Goal: Task Accomplishment & Management: Use online tool/utility

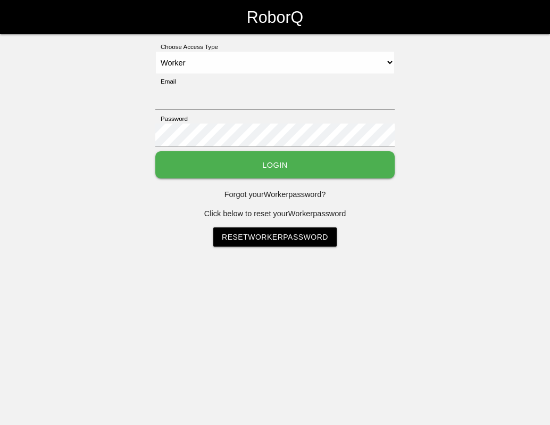
select select "Worker"
type input "[EMAIL_ADDRESS][DOMAIN_NAME]"
click at [277, 162] on button "Login" at bounding box center [274, 164] width 239 height 27
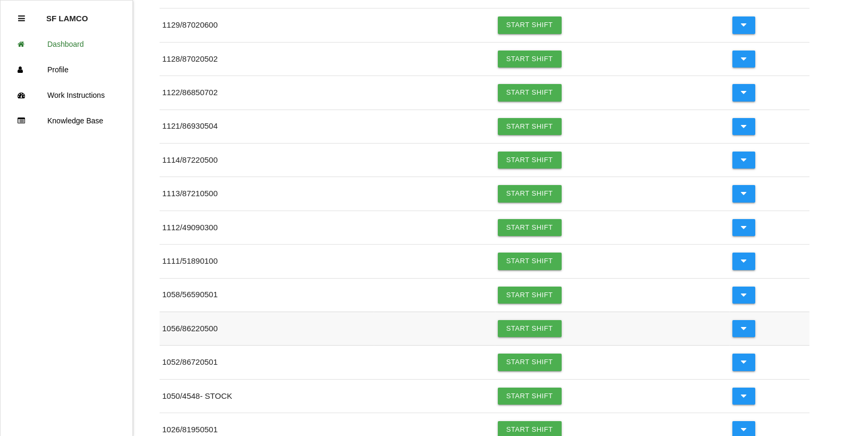
scroll to position [154, 0]
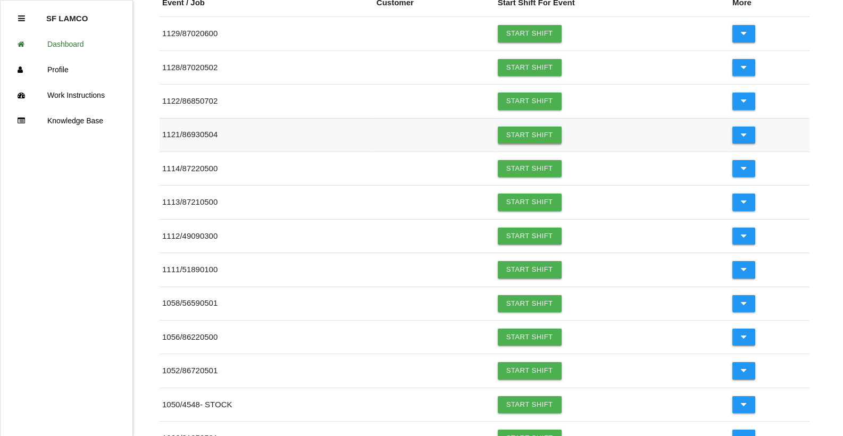
click at [525, 138] on link "Start Shift" at bounding box center [530, 135] width 64 height 17
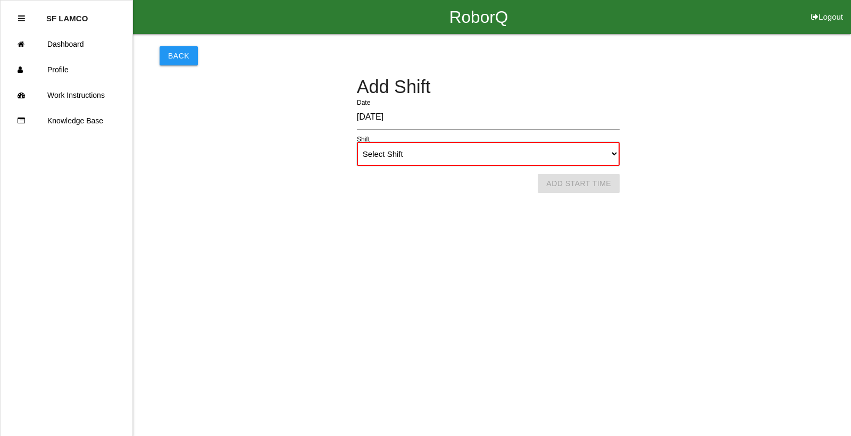
click at [520, 155] on select "Select Shift 1st Shift 2nd Shift 3rd Shift 4th Shift" at bounding box center [488, 154] width 263 height 24
select select "1"
click at [357, 142] on select "Select Shift 1st Shift 2nd Shift 3rd Shift 4th Shift" at bounding box center [488, 154] width 263 height 24
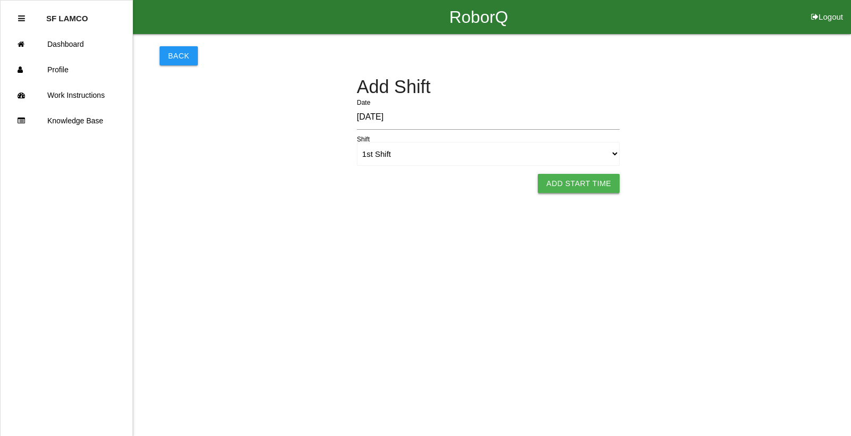
click at [550, 187] on button "Add Start Time" at bounding box center [579, 183] width 82 height 19
select select "6"
select select "52"
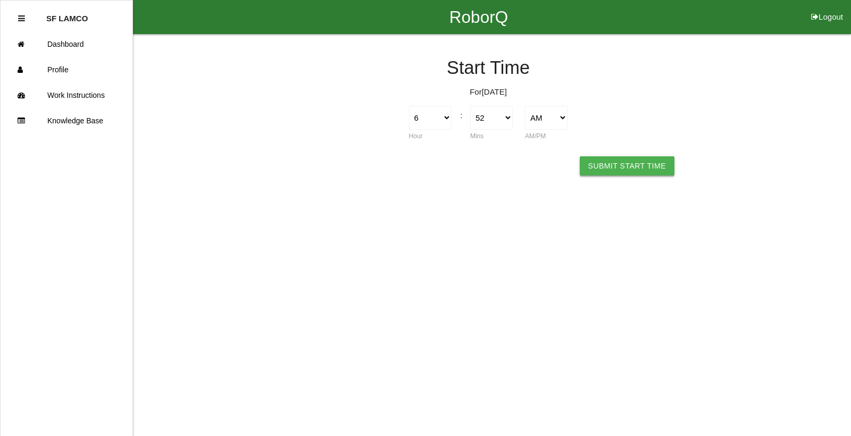
click at [550, 168] on button "Submit Start Time" at bounding box center [627, 165] width 95 height 19
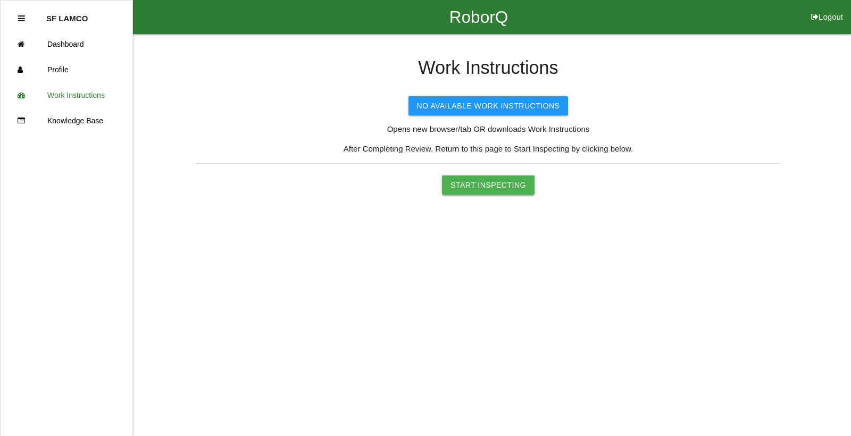
click at [516, 186] on button "Start Inspecting" at bounding box center [488, 185] width 93 height 19
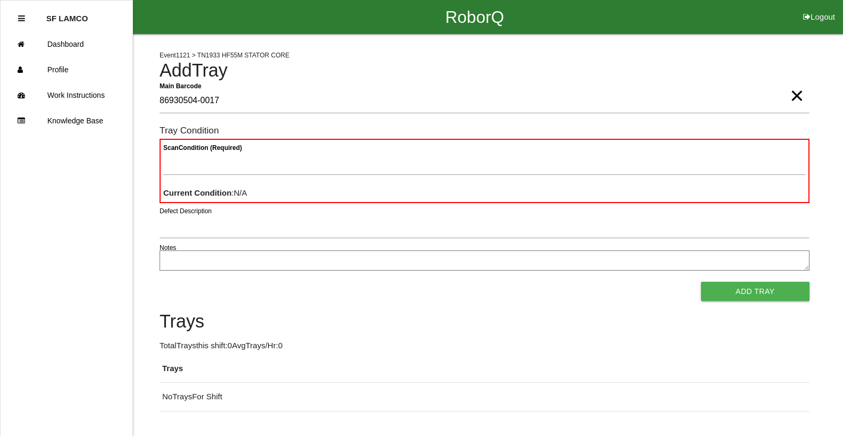
type Barcode "86930504-0017"
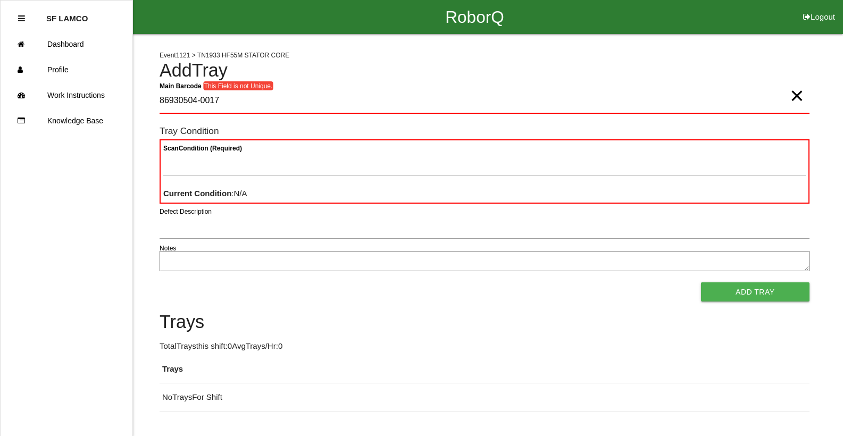
click at [550, 96] on span "×" at bounding box center [797, 85] width 14 height 21
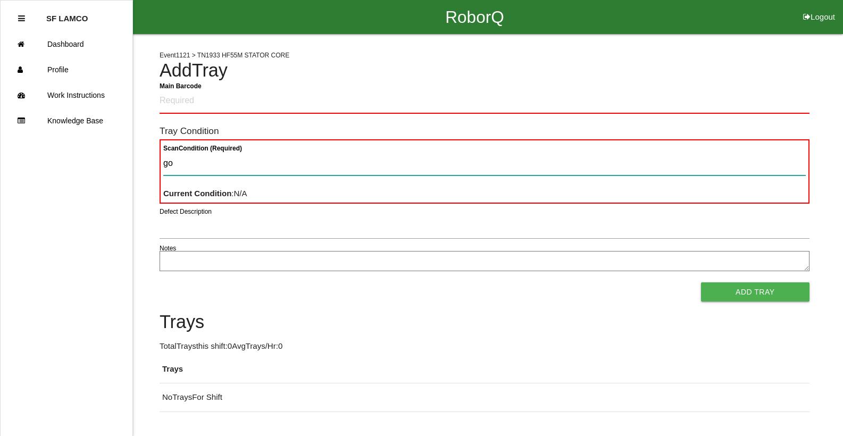
type Condition "goo"
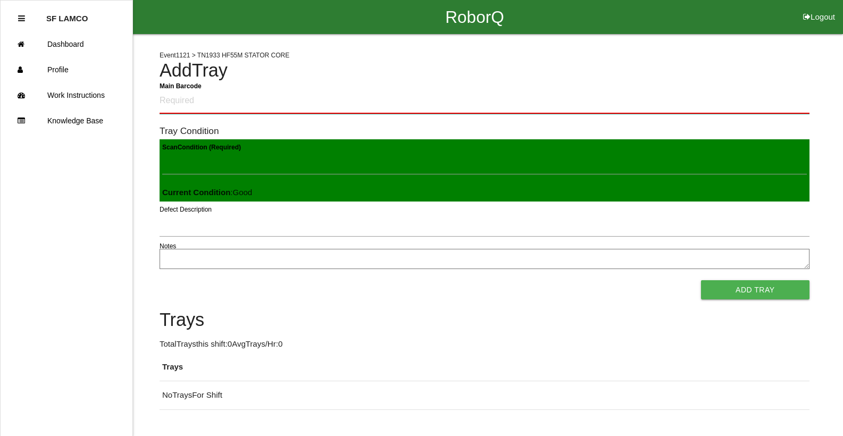
click at [501, 98] on Barcode "Main Barcode" at bounding box center [485, 101] width 650 height 25
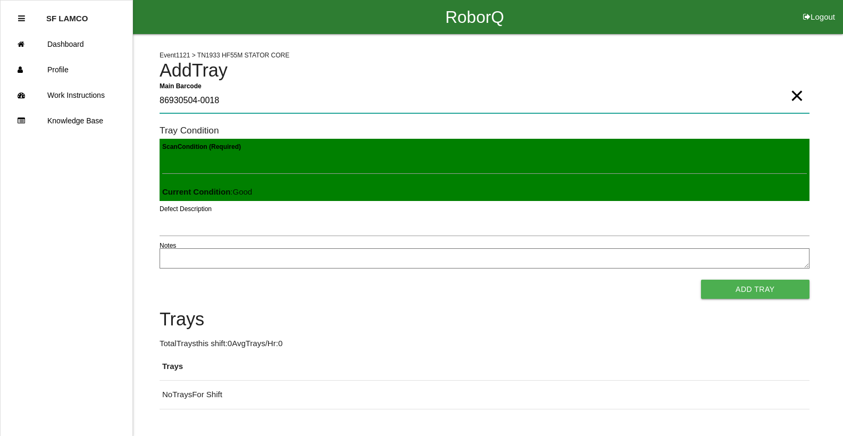
type Barcode "86930504-0018"
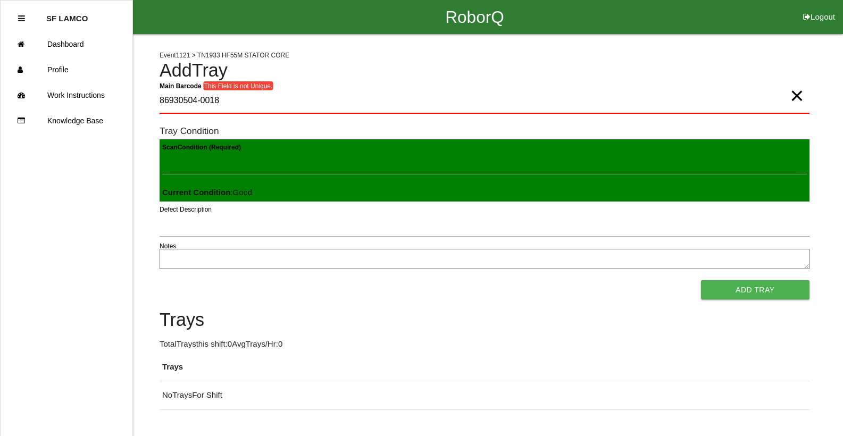
click at [550, 96] on span "×" at bounding box center [797, 85] width 14 height 21
click at [550, 148] on div "Scan Condition (Required) Current Condition : Good" at bounding box center [485, 170] width 650 height 62
click at [380, 111] on Barcode "Main Barcode" at bounding box center [485, 101] width 650 height 25
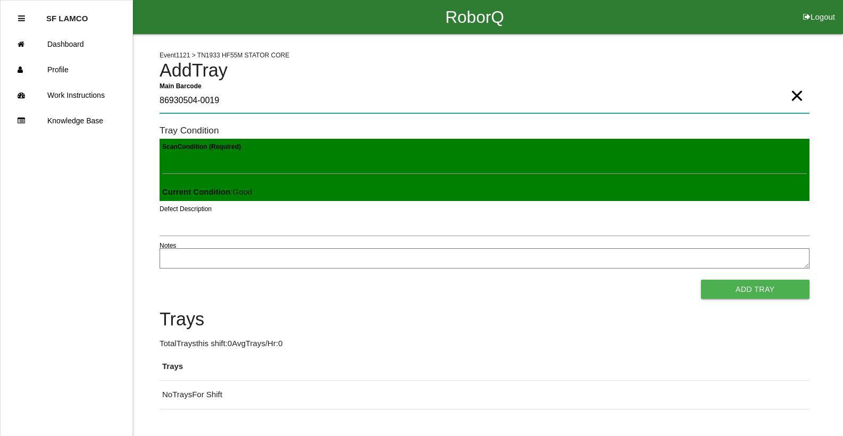
type Barcode "86930504-0019"
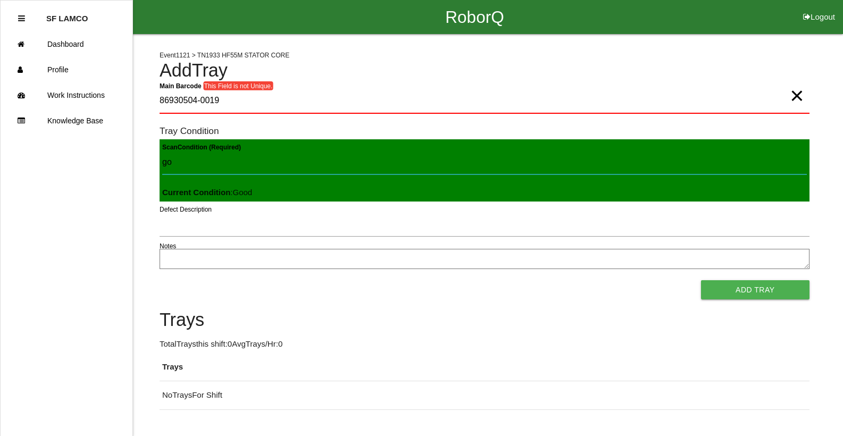
type Condition "goo"
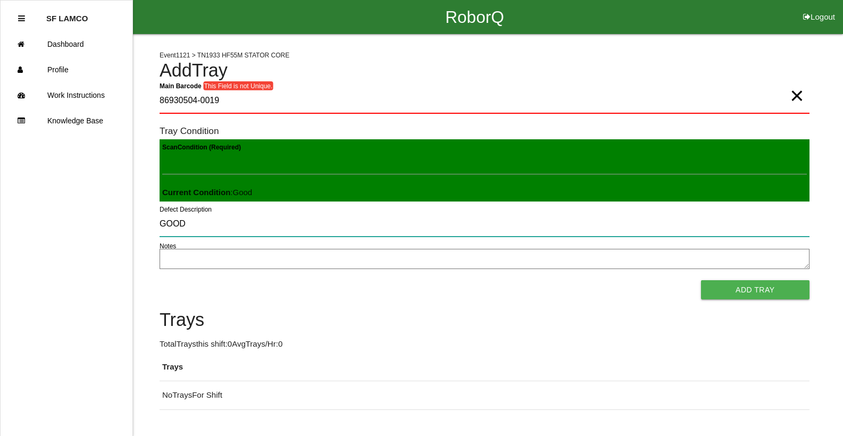
type input "GOOD"
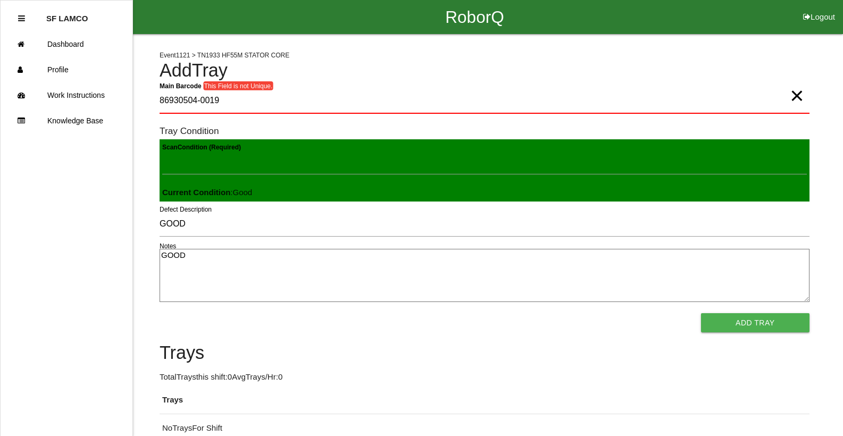
type textarea "GOOD"
click at [550, 313] on button "Add Tray" at bounding box center [755, 322] width 109 height 19
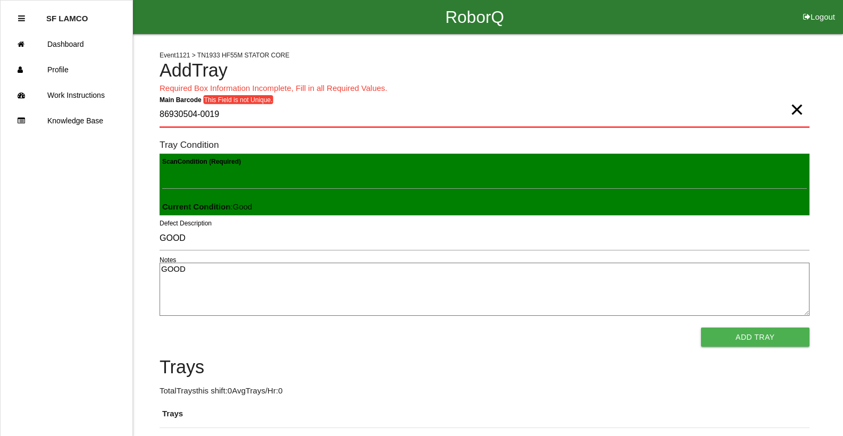
click at [550, 110] on span "×" at bounding box center [797, 98] width 14 height 21
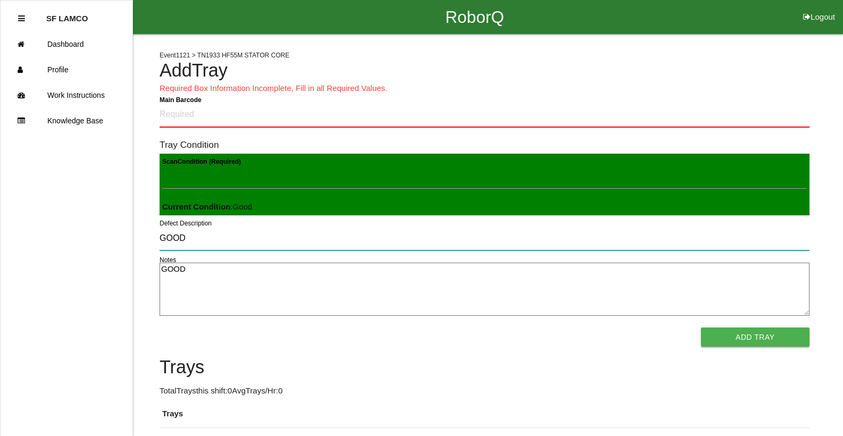
click at [550, 230] on input "GOOD" at bounding box center [485, 238] width 650 height 24
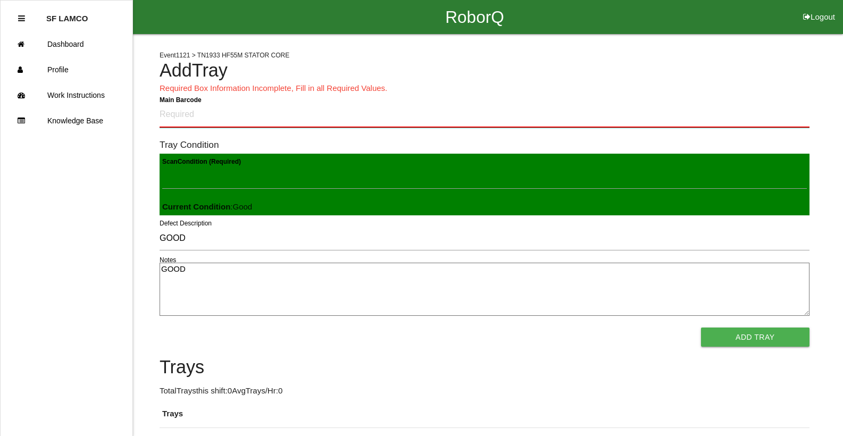
click at [425, 122] on Barcode "Main Barcode" at bounding box center [485, 115] width 650 height 25
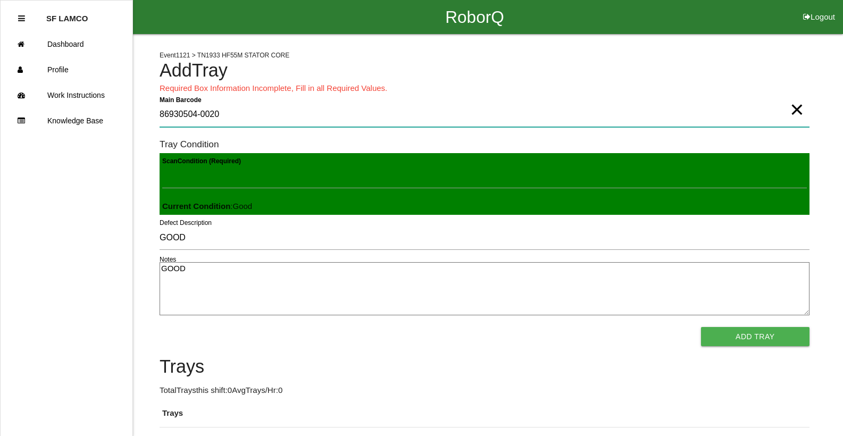
type Barcode "86930504-0020"
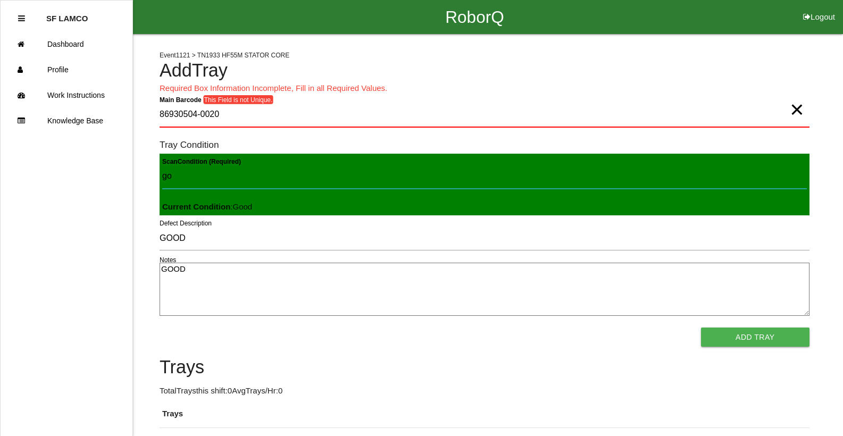
type Condition "goo"
click at [550, 328] on button "Add Tray" at bounding box center [755, 337] width 109 height 19
click at [550, 334] on button "Add Tray" at bounding box center [755, 337] width 109 height 19
click at [550, 337] on button "Add Tray" at bounding box center [755, 337] width 109 height 19
click at [550, 110] on span "×" at bounding box center [797, 98] width 14 height 21
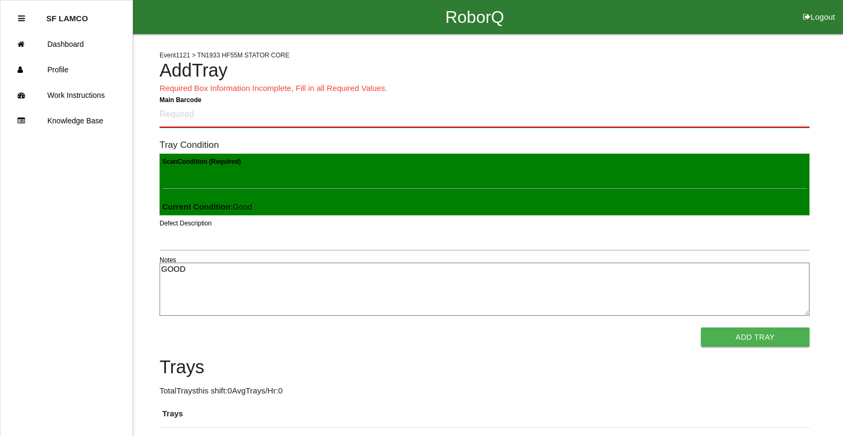
click at [364, 116] on Barcode "Main Barcode" at bounding box center [485, 115] width 650 height 25
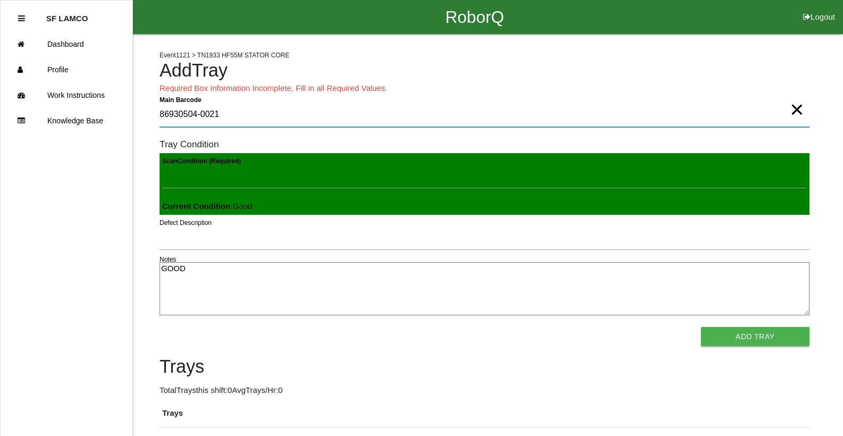
type Barcode "86930504-0021"
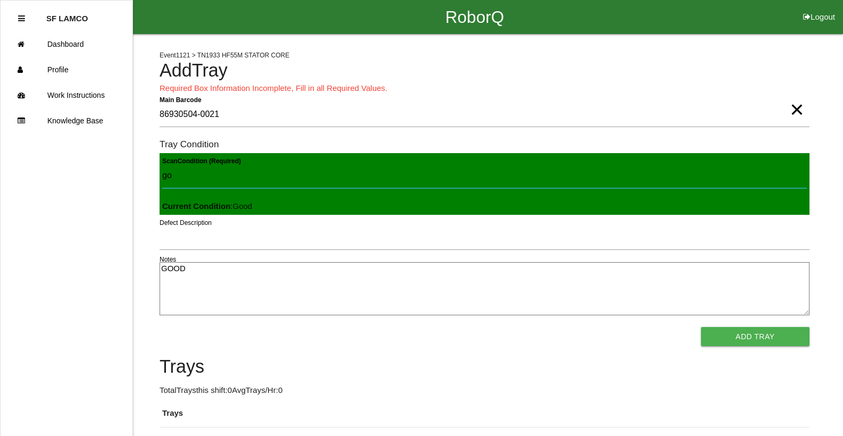
type Condition "goo"
click at [550, 327] on button "Add Tray" at bounding box center [755, 336] width 109 height 19
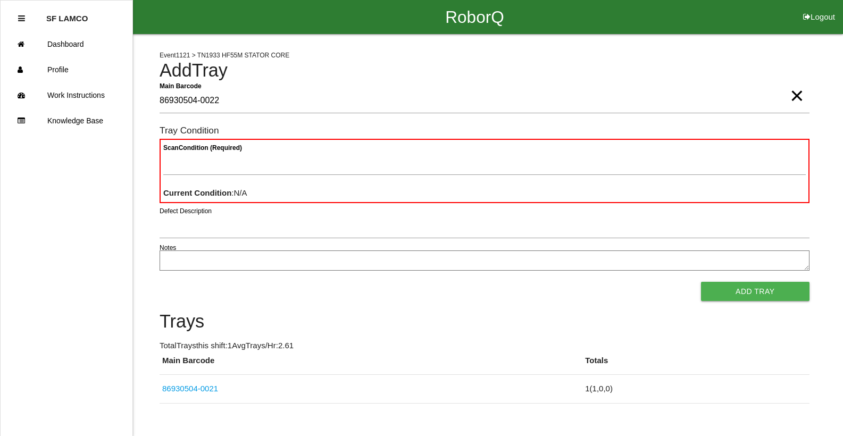
type Barcode "86930504-0022"
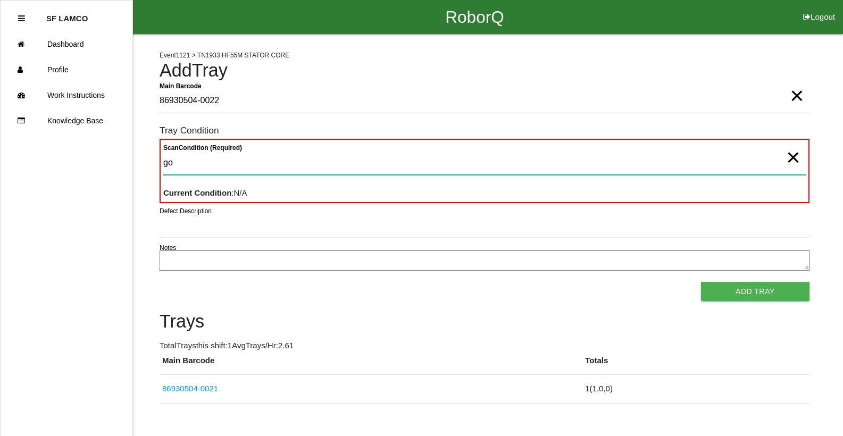
type Condition "goo"
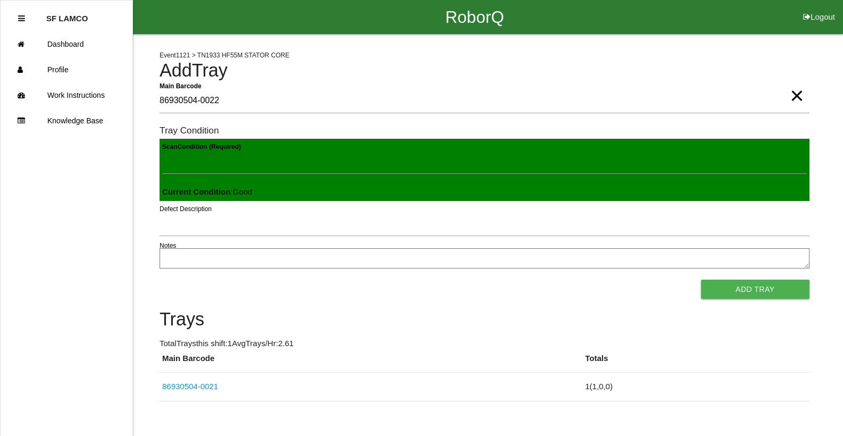
click at [550, 280] on button "Add Tray" at bounding box center [755, 289] width 109 height 19
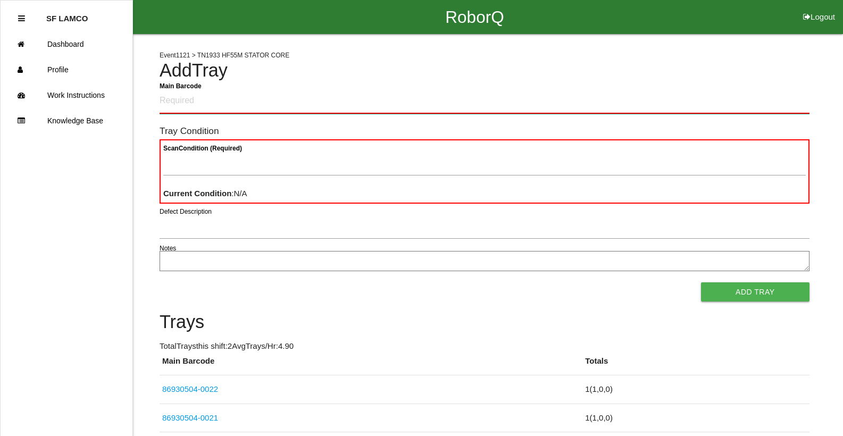
drag, startPoint x: 366, startPoint y: 115, endPoint x: 443, endPoint y: 94, distance: 80.6
click at [443, 94] on Barcode "Main Barcode" at bounding box center [485, 101] width 650 height 25
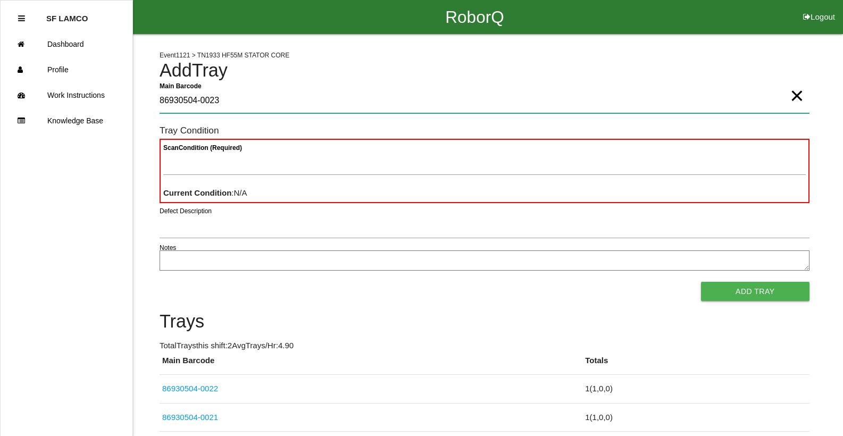
type Barcode "86930504-0023"
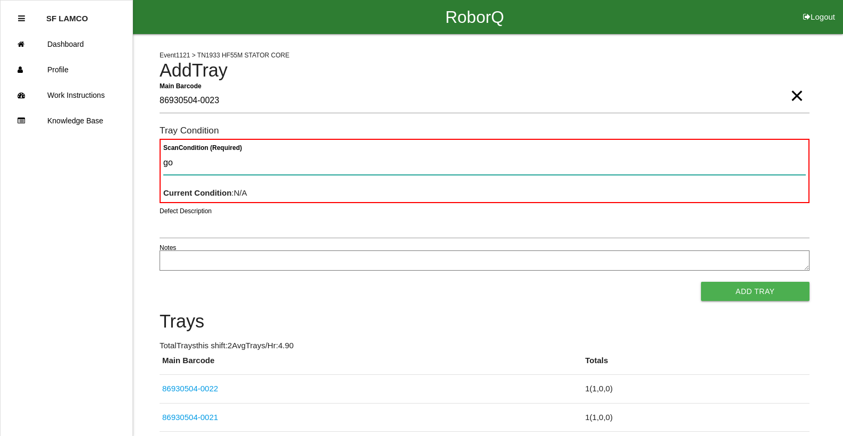
type Condition "goo"
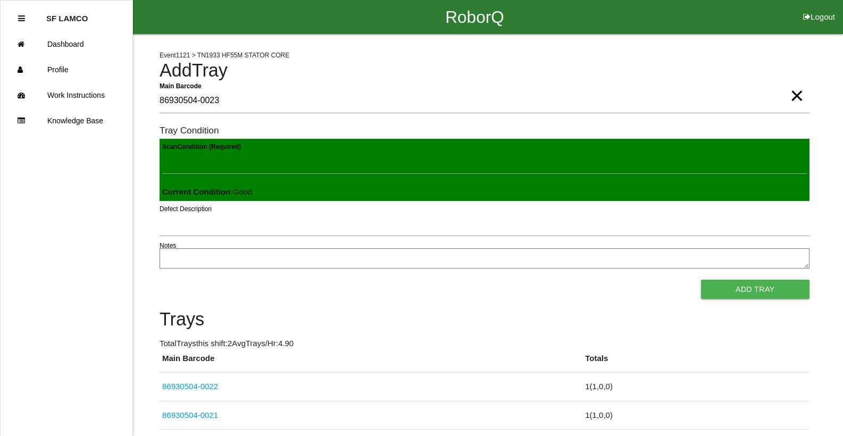
click at [550, 280] on button "Add Tray" at bounding box center [755, 289] width 109 height 19
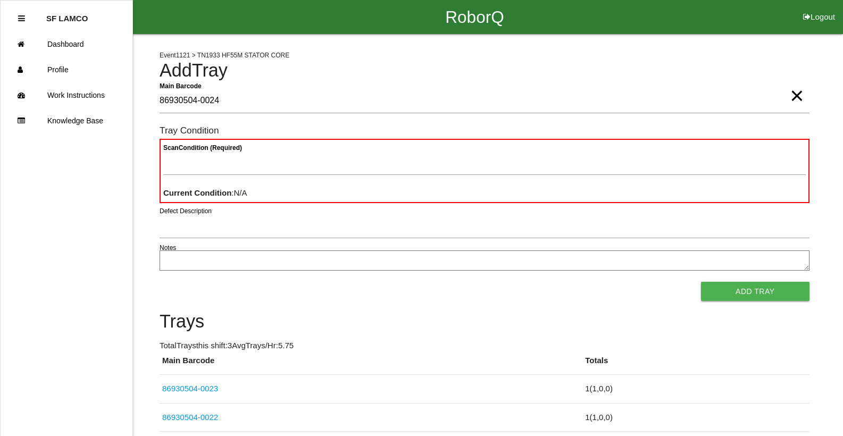
type Barcode "86930504-0024"
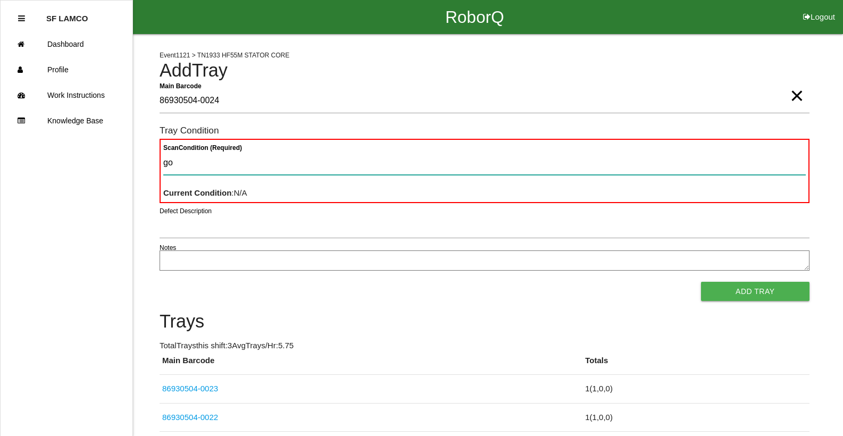
type Condition "goo"
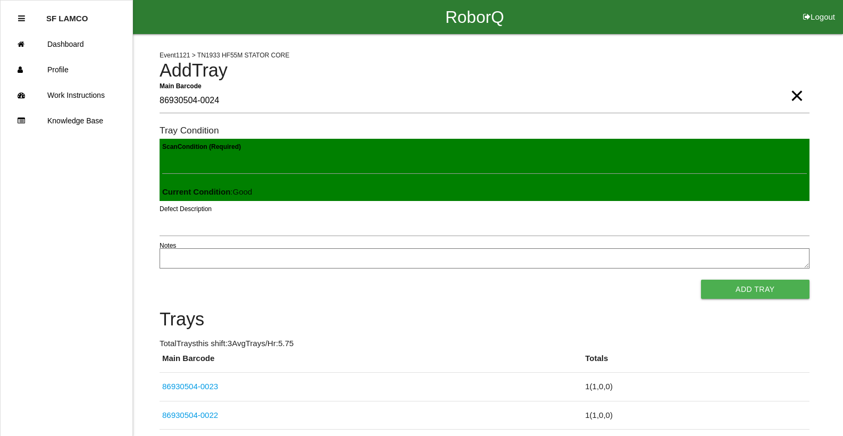
click at [550, 280] on button "Add Tray" at bounding box center [755, 289] width 109 height 19
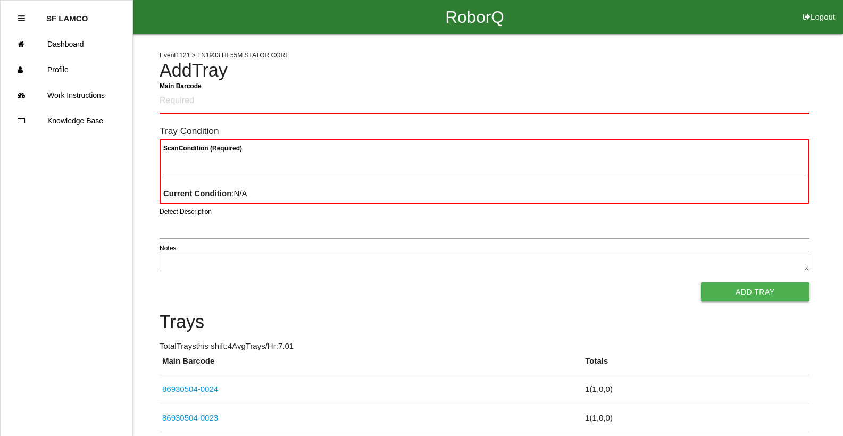
click at [382, 97] on Barcode "Main Barcode" at bounding box center [485, 101] width 650 height 25
type Barcode "86930504-0025"
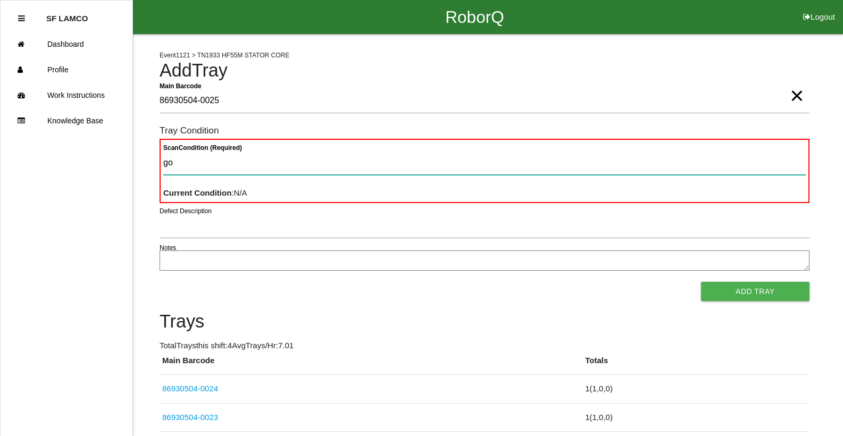
type Condition "goo"
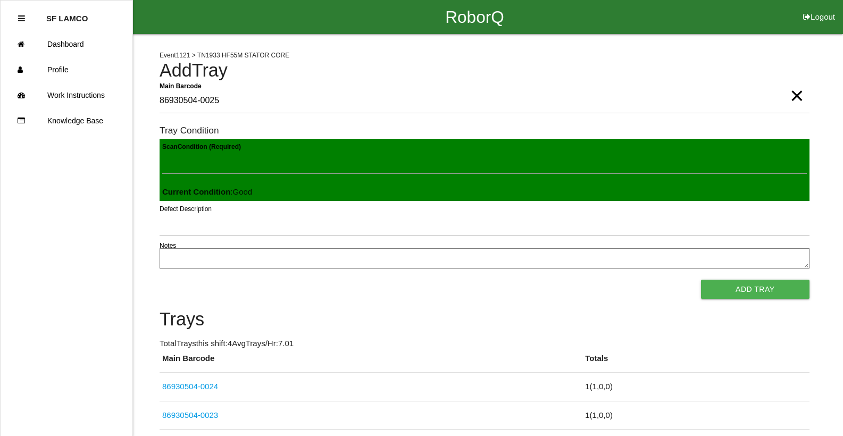
click at [550, 280] on button "Add Tray" at bounding box center [755, 289] width 109 height 19
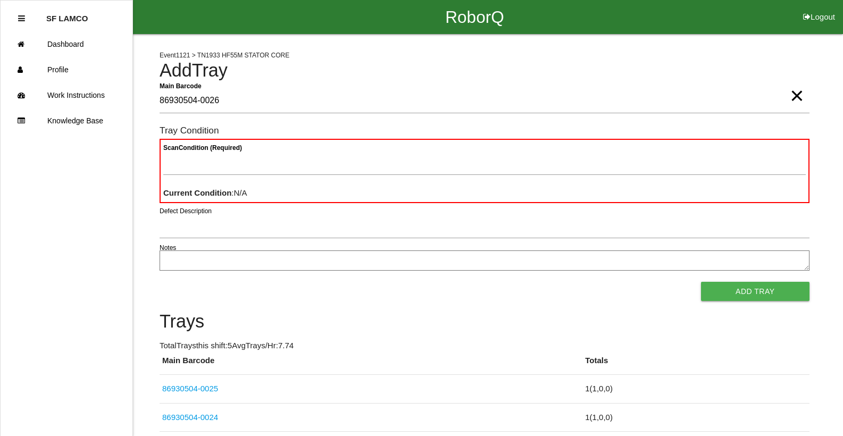
type Barcode "86930504-0026"
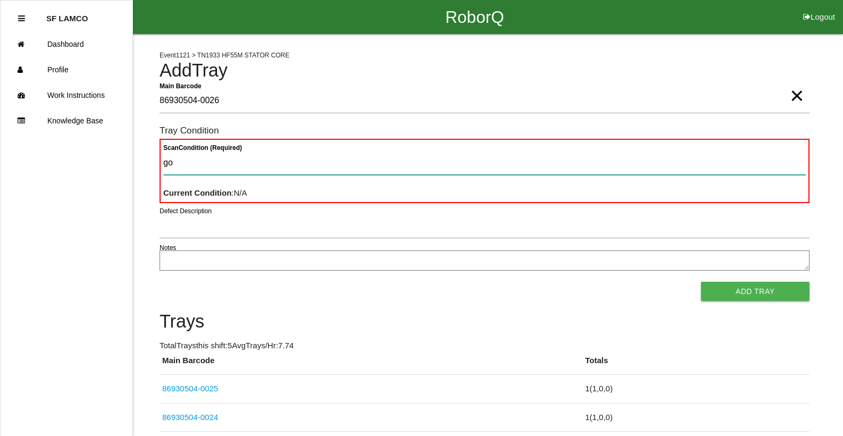
type Condition "goo"
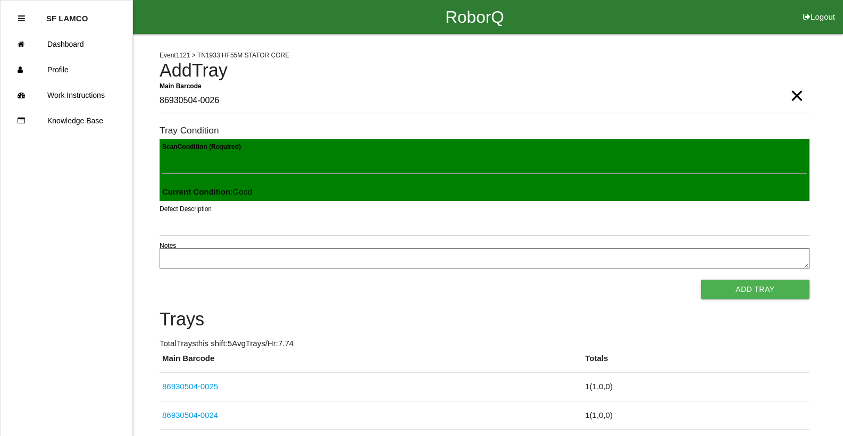
click at [550, 280] on button "Add Tray" at bounding box center [755, 289] width 109 height 19
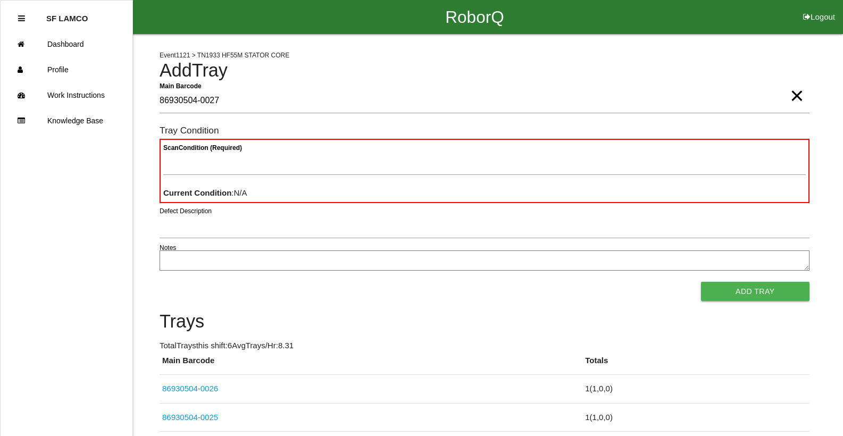
type Barcode "86930504-0027"
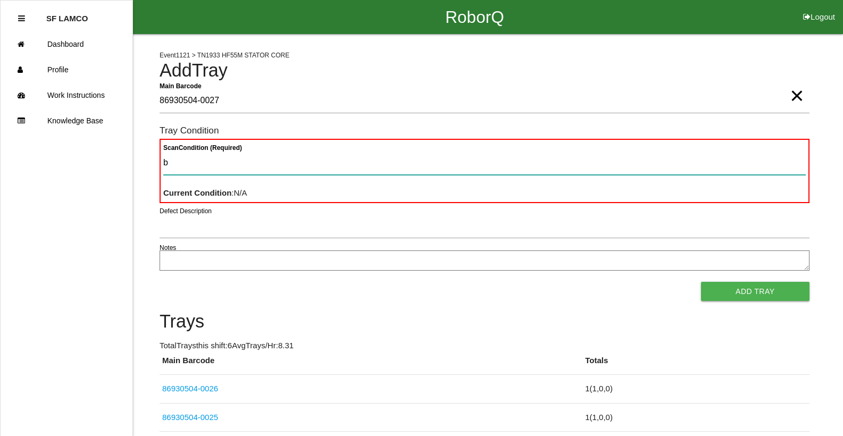
type Condition "ba"
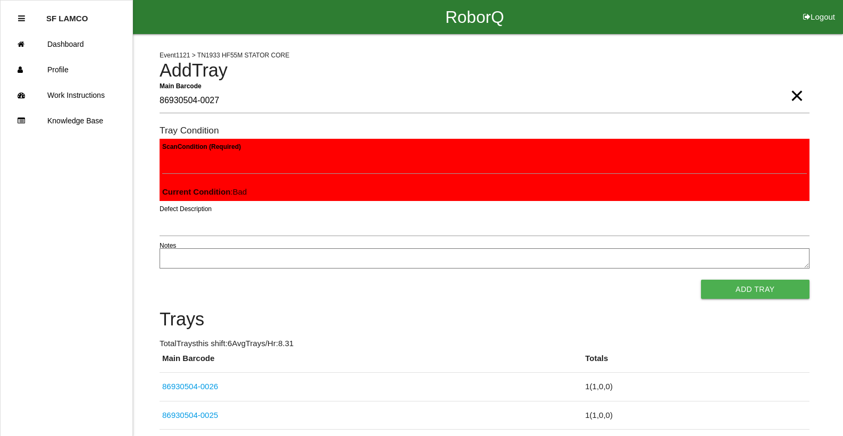
click at [550, 280] on button "Add Tray" at bounding box center [755, 289] width 109 height 19
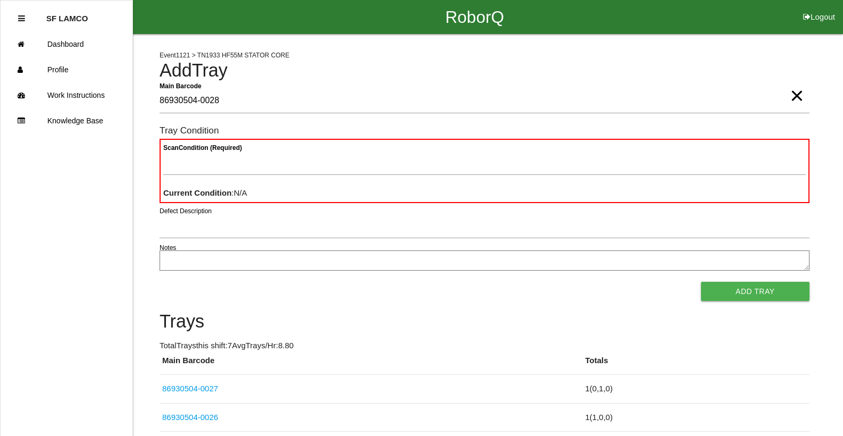
type Barcode "86930504-0028"
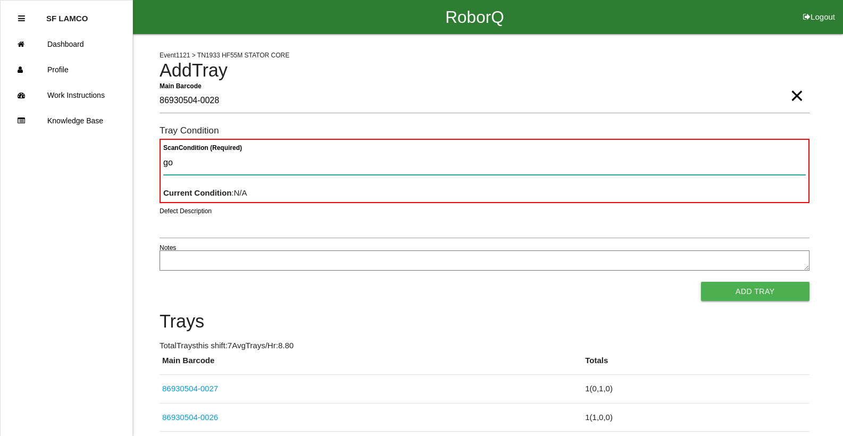
type Condition "goo"
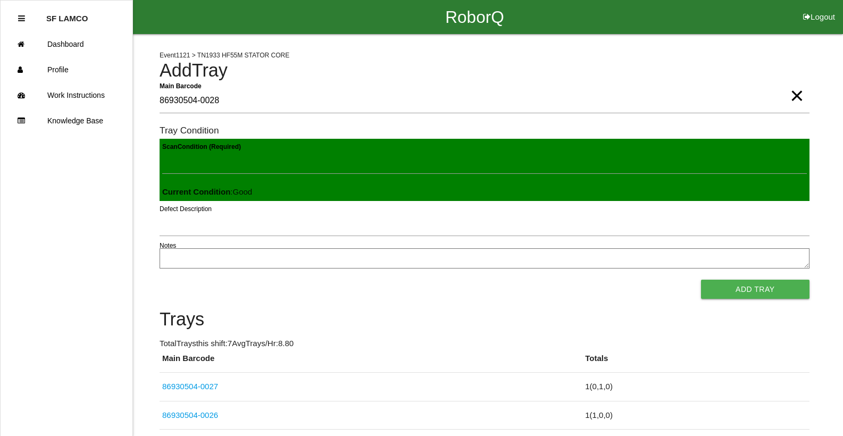
click at [550, 280] on button "Add Tray" at bounding box center [755, 289] width 109 height 19
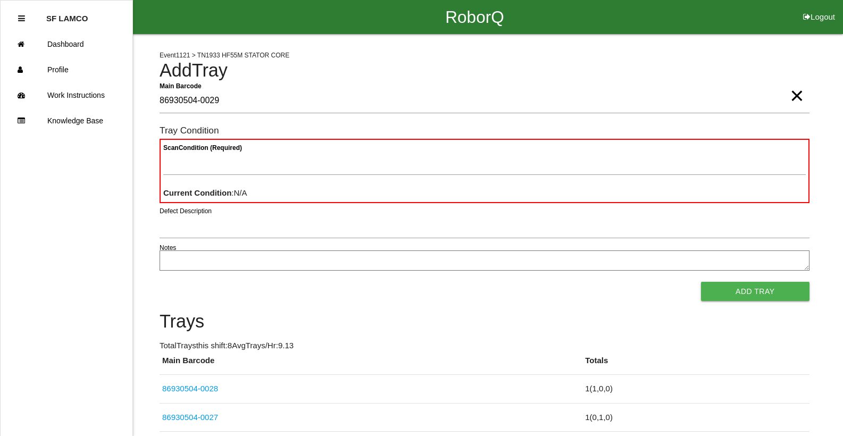
type Barcode "86930504-0029"
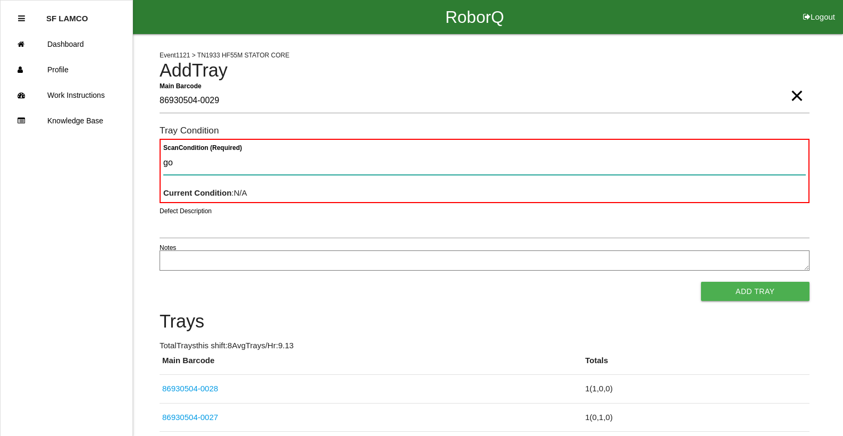
type Condition "goo"
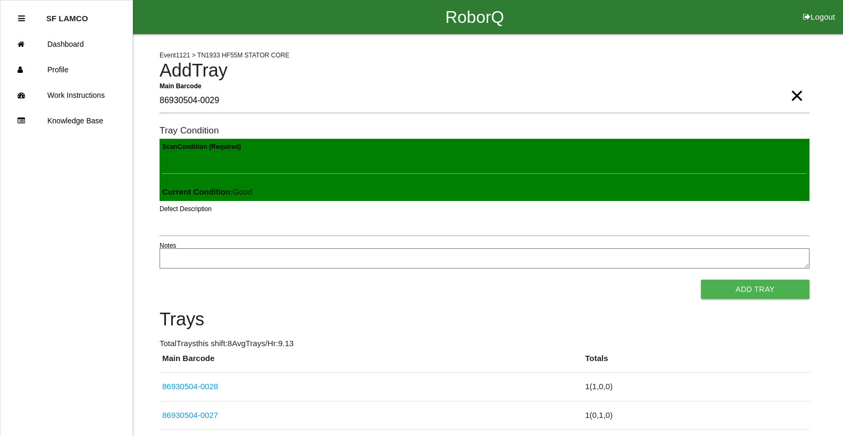
click at [550, 280] on button "Add Tray" at bounding box center [755, 289] width 109 height 19
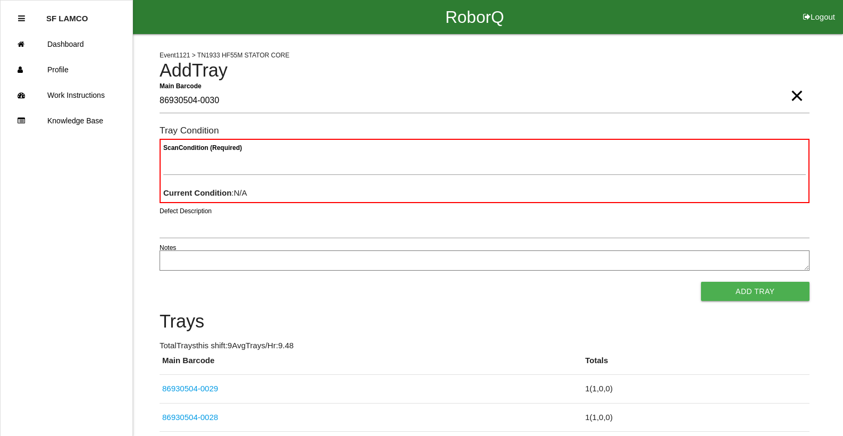
type Barcode "86930504-0030"
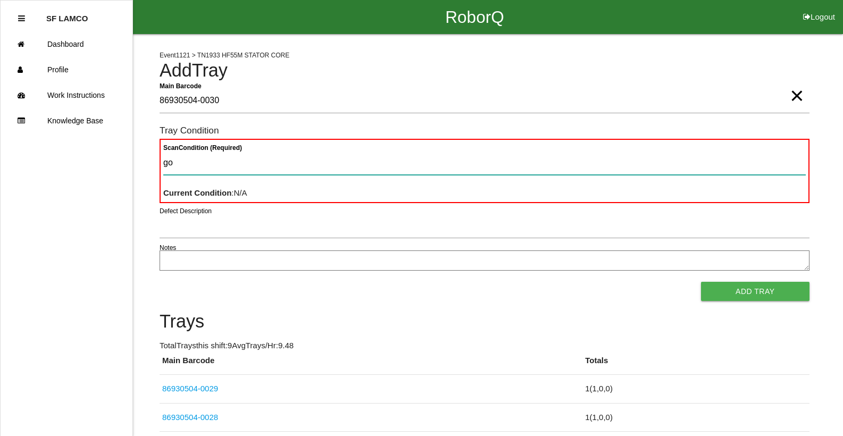
type Condition "goo"
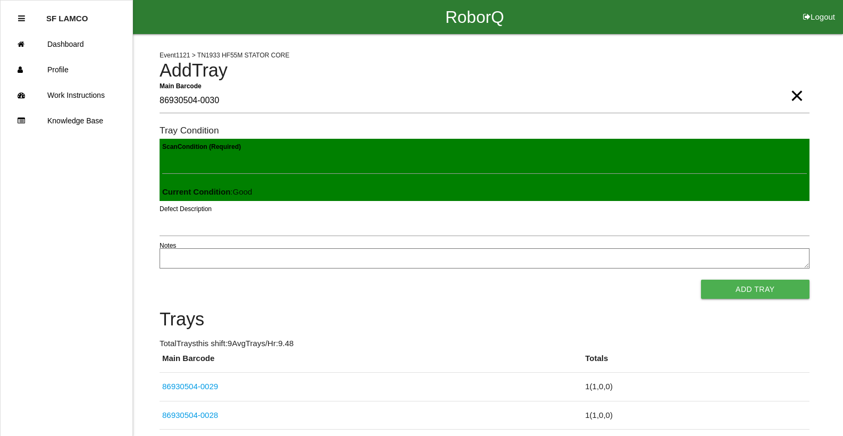
click at [550, 280] on button "Add Tray" at bounding box center [755, 289] width 109 height 19
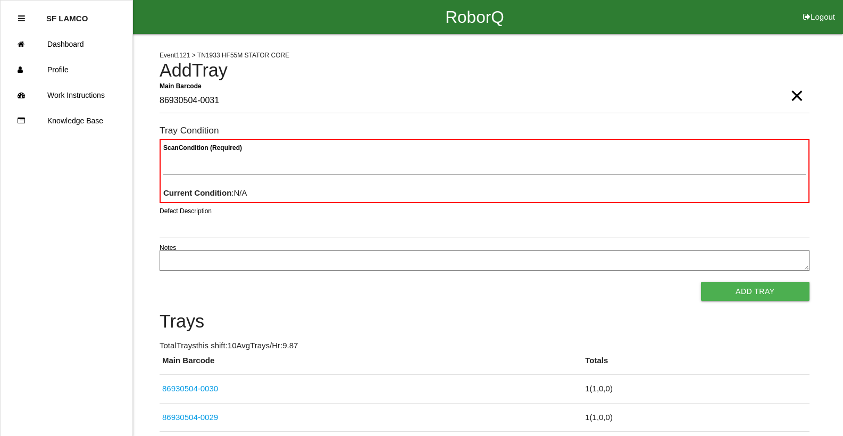
type Barcode "86930504-0031"
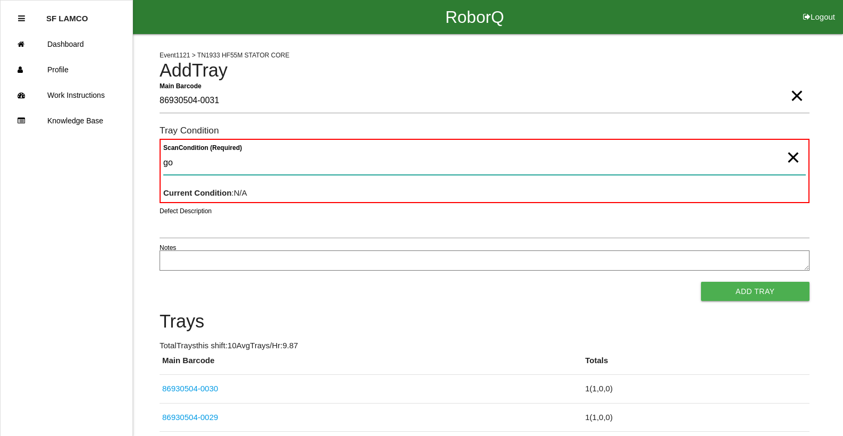
type Condition "goo"
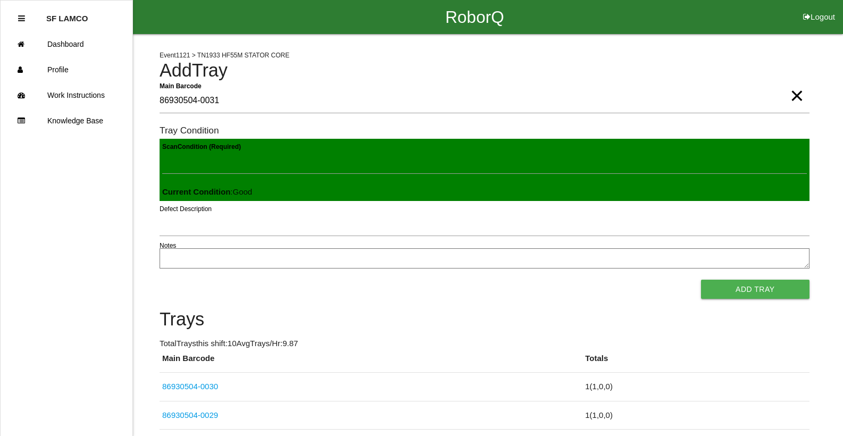
click button "Add Tray" at bounding box center [755, 289] width 109 height 19
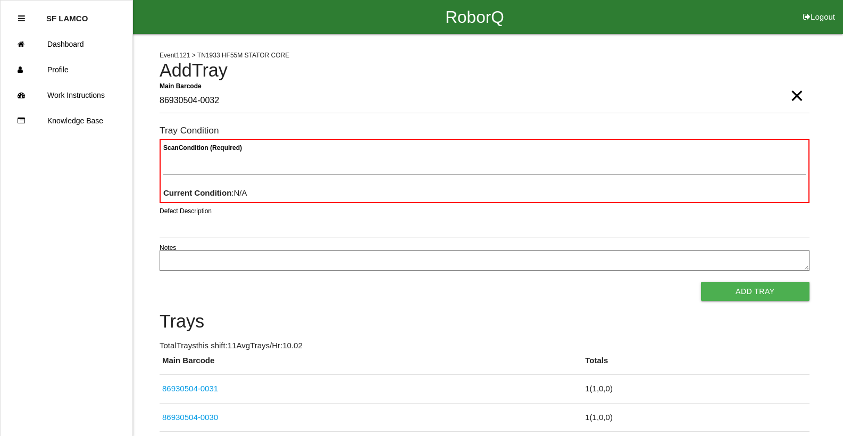
type Barcode "86930504-0032"
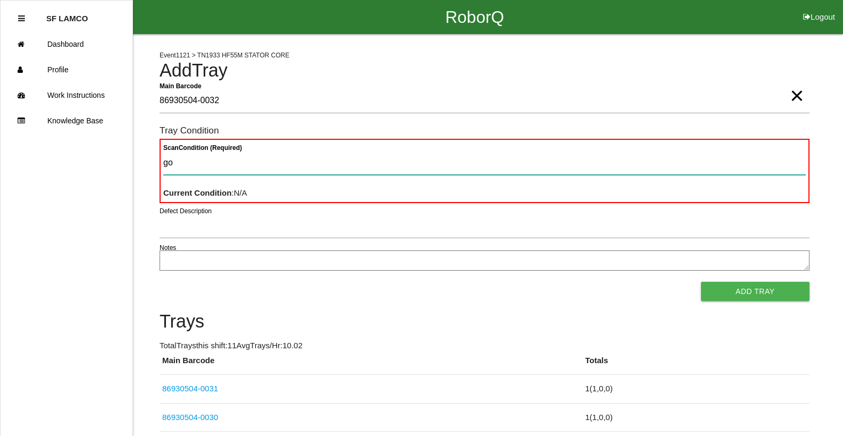
type Condition "goo"
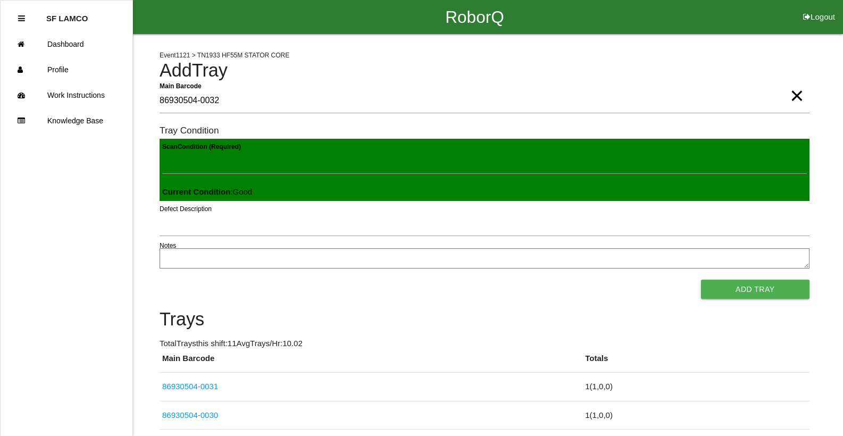
click at [550, 280] on button "Add Tray" at bounding box center [755, 289] width 109 height 19
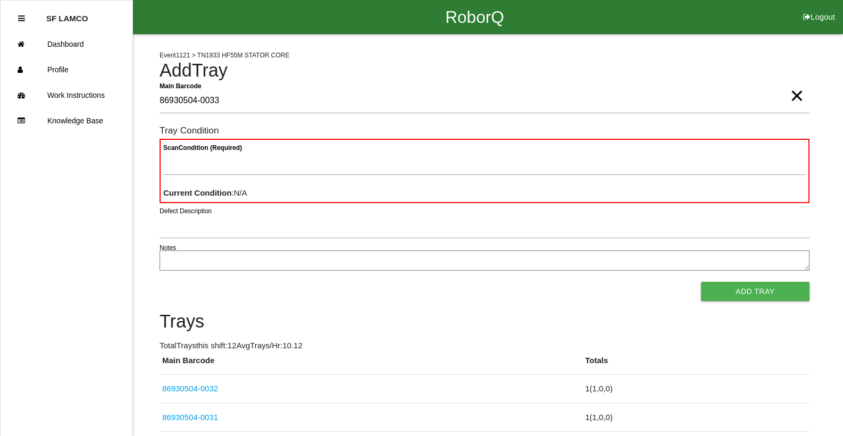
type Barcode "86930504-0033"
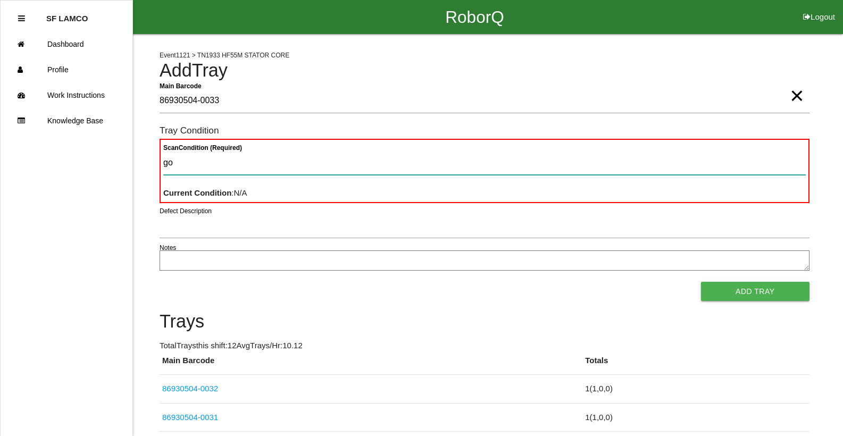
type Condition "goo"
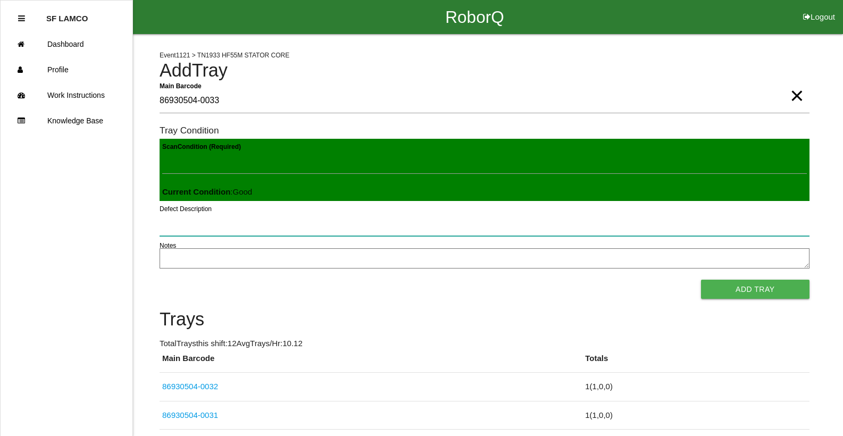
click at [550, 280] on button "Add Tray" at bounding box center [755, 289] width 109 height 19
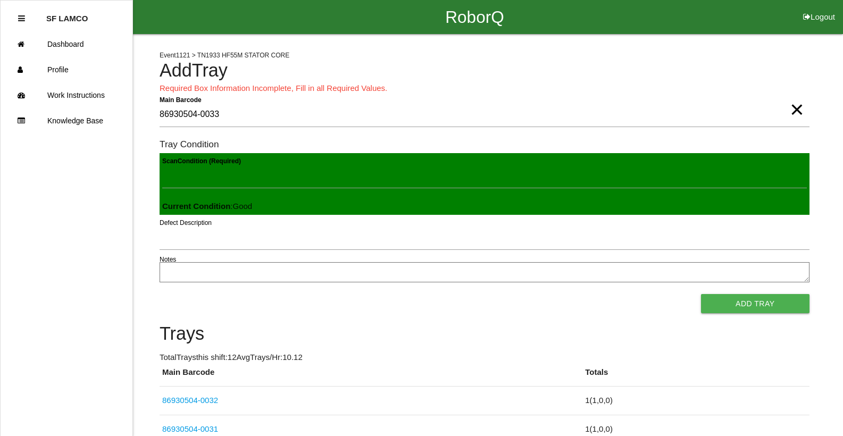
scroll to position [1, 0]
click at [550, 294] on button "Add Tray" at bounding box center [755, 303] width 109 height 19
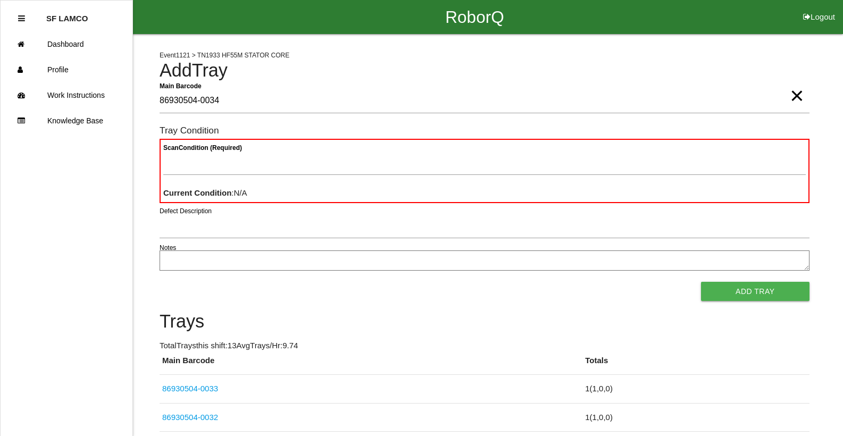
type Barcode "86930504-0034"
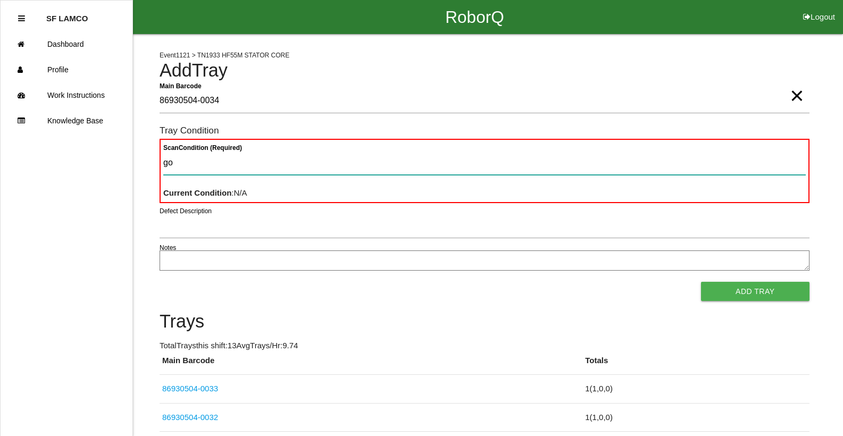
type Condition "goo"
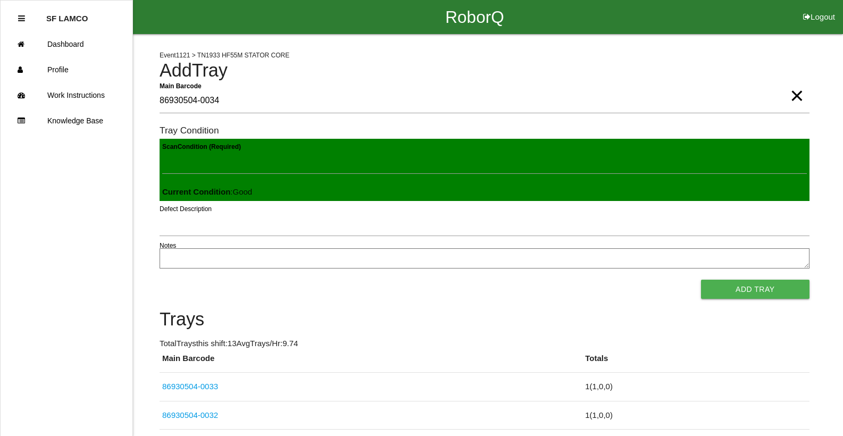
click at [550, 280] on button "Add Tray" at bounding box center [755, 289] width 109 height 19
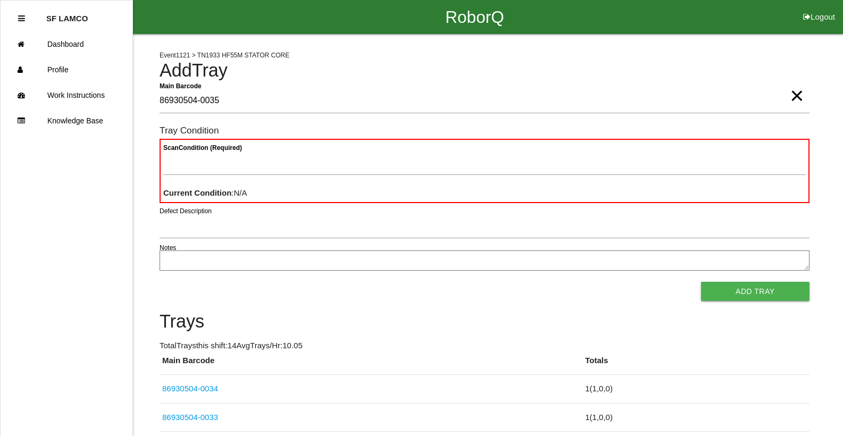
type Barcode "86930504-0035"
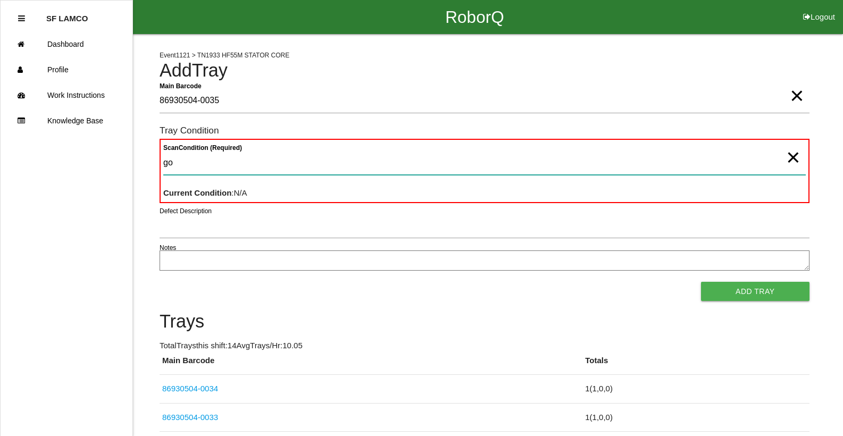
type Condition "goo"
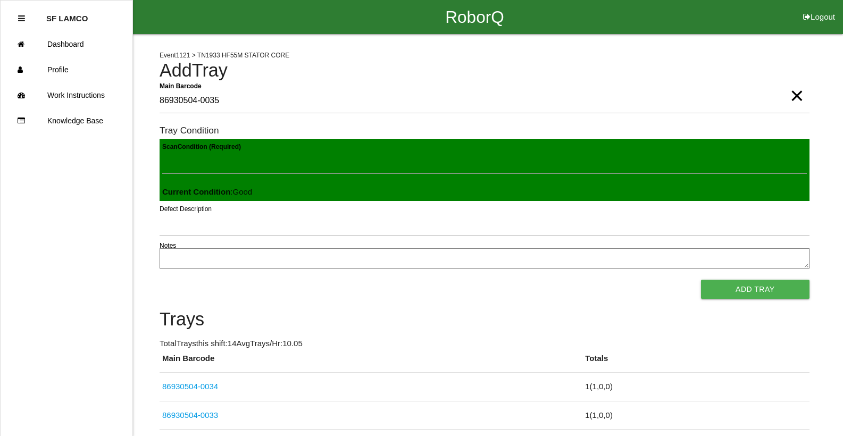
click at [550, 280] on button "Add Tray" at bounding box center [755, 289] width 109 height 19
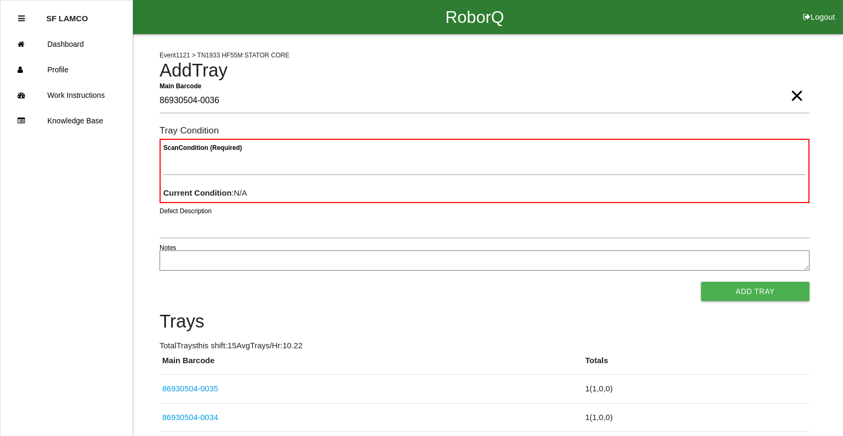
type Barcode "86930504-0036"
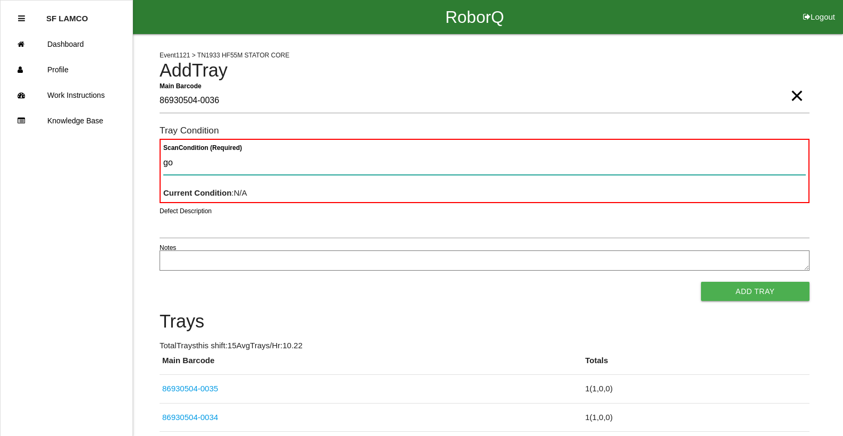
type Condition "goo"
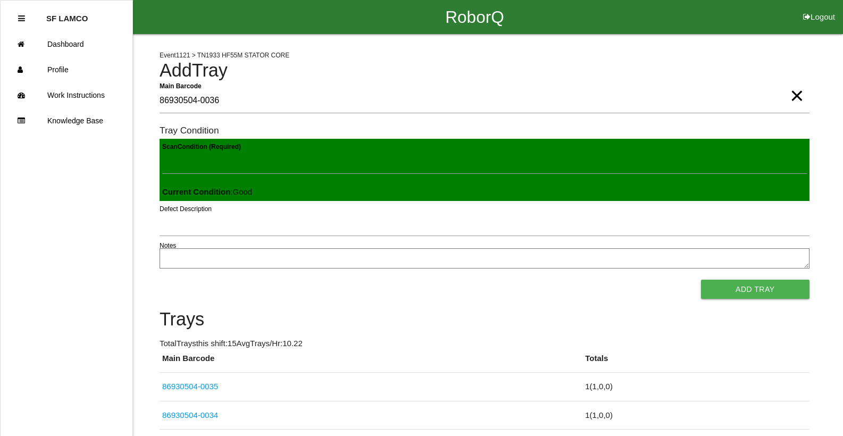
click at [550, 280] on button "Add Tray" at bounding box center [755, 289] width 109 height 19
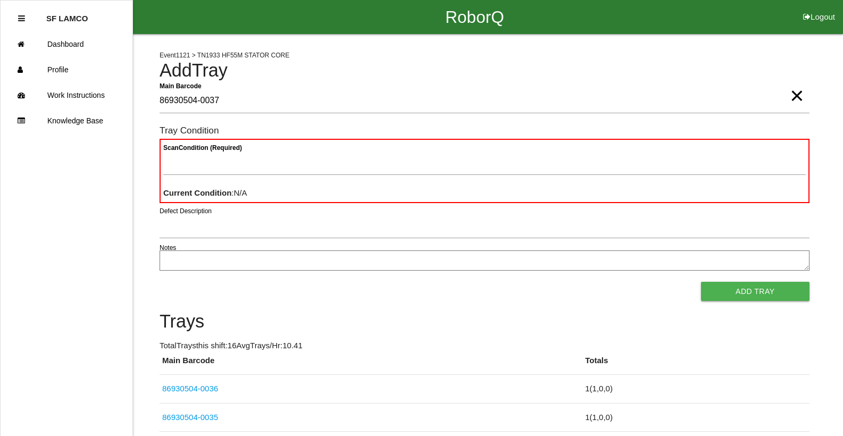
type Barcode "86930504-0037"
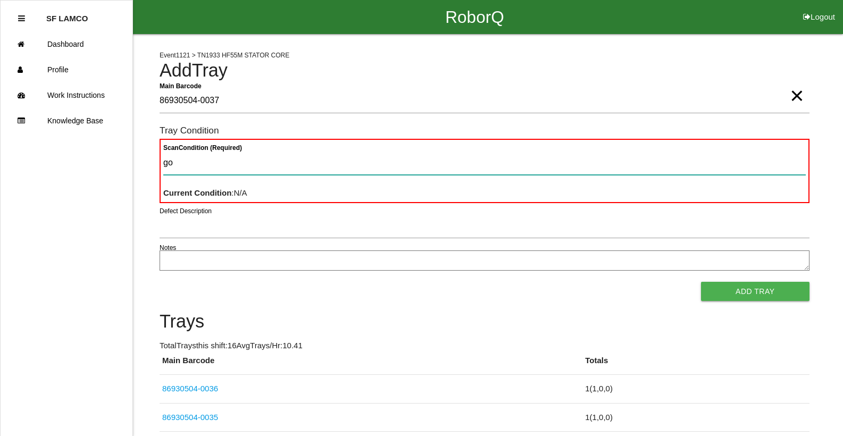
type Condition "goo"
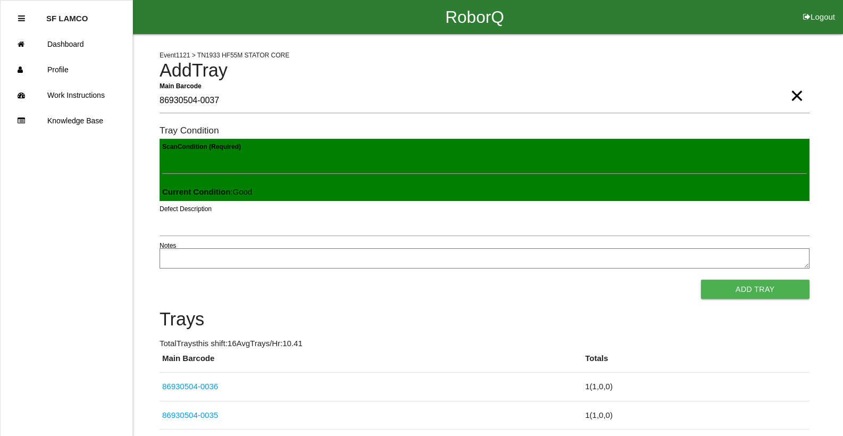
click at [550, 280] on button "Add Tray" at bounding box center [755, 289] width 109 height 19
